Goal: Navigation & Orientation: Find specific page/section

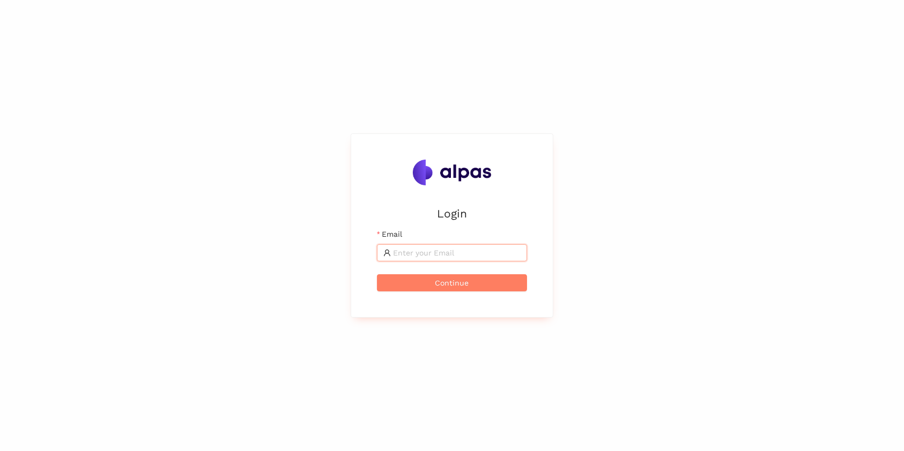
click at [425, 251] on input "Email" at bounding box center [457, 253] width 128 height 12
type input "[PERSON_NAME][EMAIL_ADDRESS][PERSON_NAME]"
click at [435, 285] on span "Continue" at bounding box center [452, 283] width 34 height 12
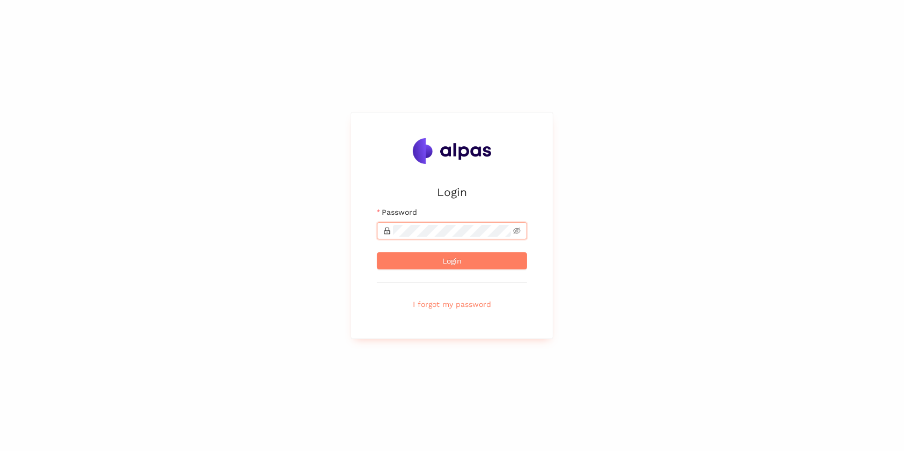
click at [377, 252] on button "Login" at bounding box center [452, 260] width 150 height 17
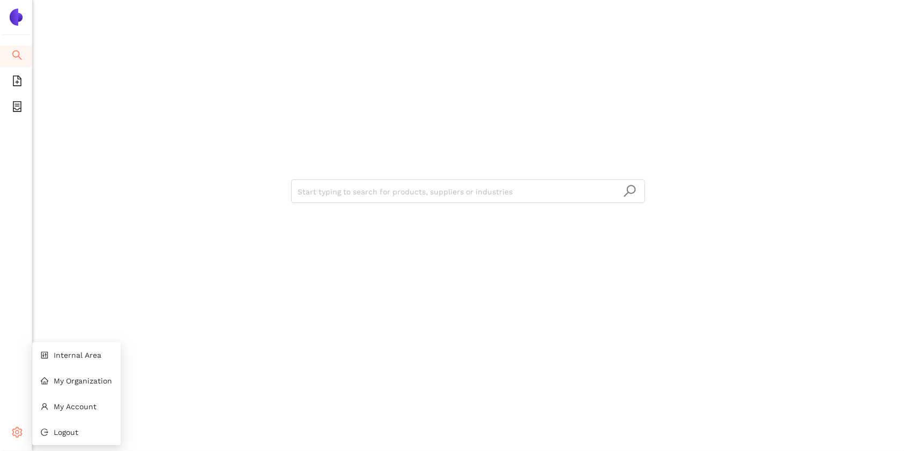
click at [15, 433] on icon "setting" at bounding box center [17, 432] width 10 height 11
click at [70, 353] on span "Internal Area" at bounding box center [78, 355] width 48 height 9
